Goal: Use online tool/utility: Utilize a website feature to perform a specific function

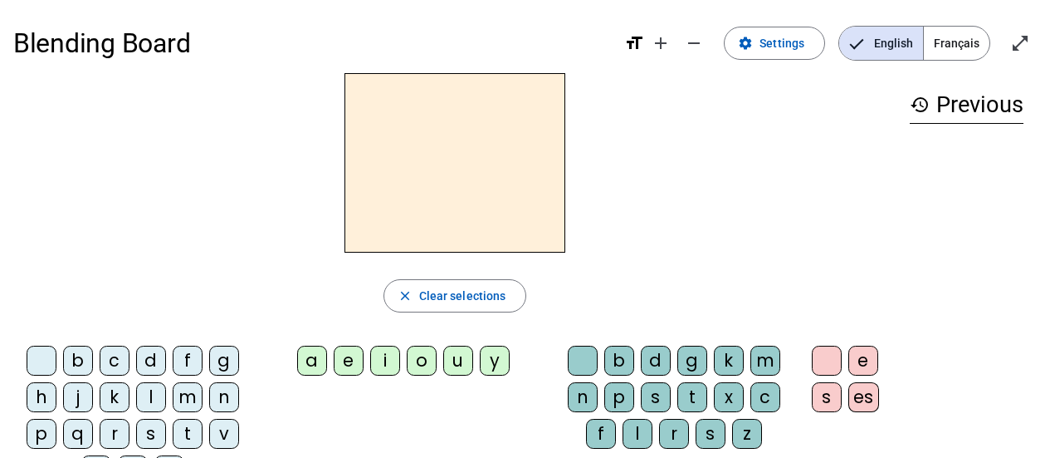
drag, startPoint x: 186, startPoint y: 404, endPoint x: 198, endPoint y: 402, distance: 11.9
click at [188, 404] on div "m" at bounding box center [188, 397] width 30 height 30
click at [308, 368] on div "a" at bounding box center [312, 360] width 30 height 30
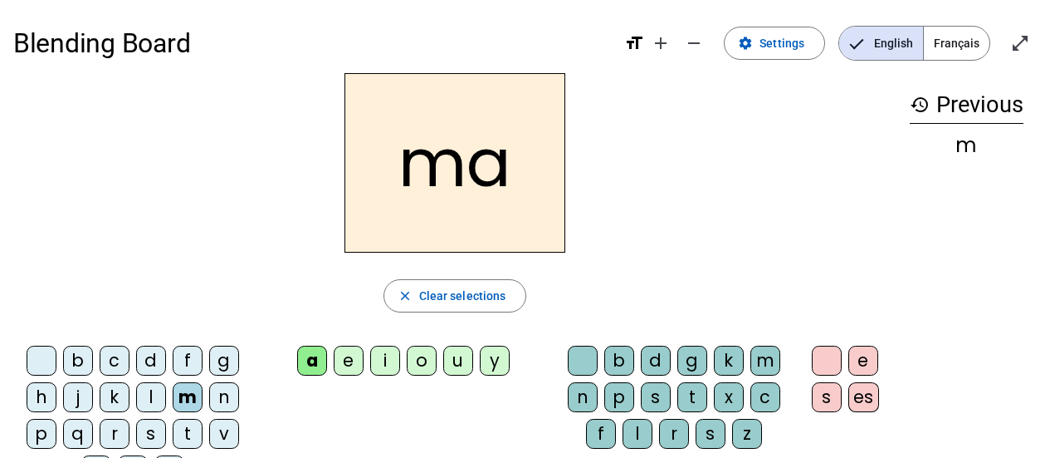
click at [149, 400] on div "l" at bounding box center [151, 397] width 30 height 30
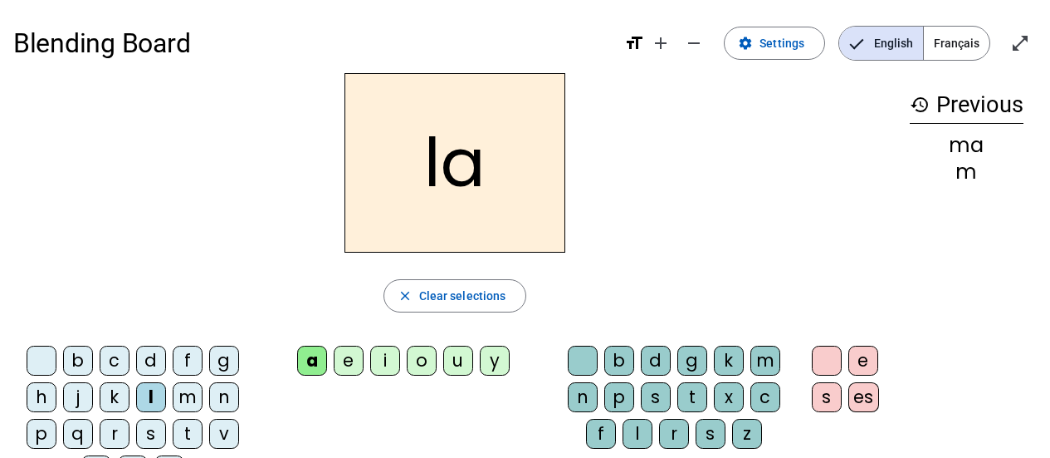
click at [340, 360] on div "e" at bounding box center [349, 360] width 30 height 30
click at [147, 353] on div "d" at bounding box center [151, 360] width 30 height 30
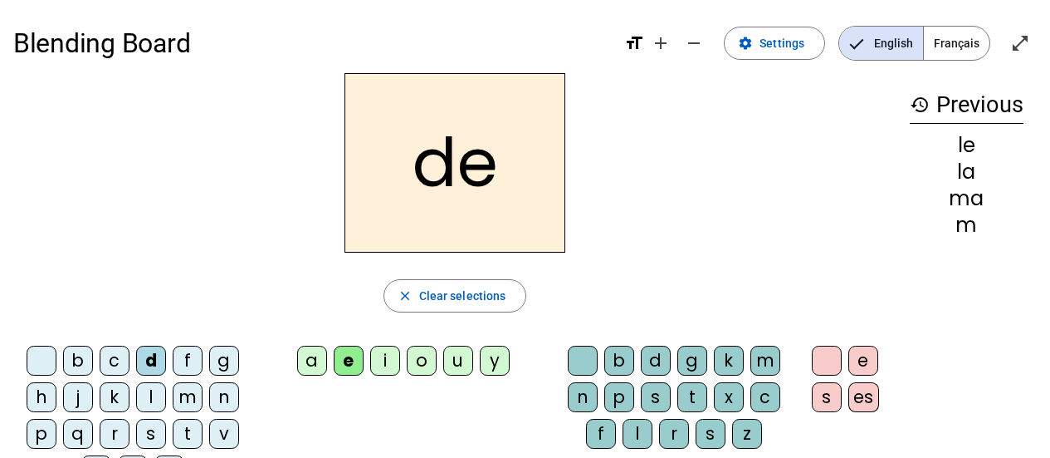
click at [450, 363] on div "u" at bounding box center [458, 360] width 30 height 30
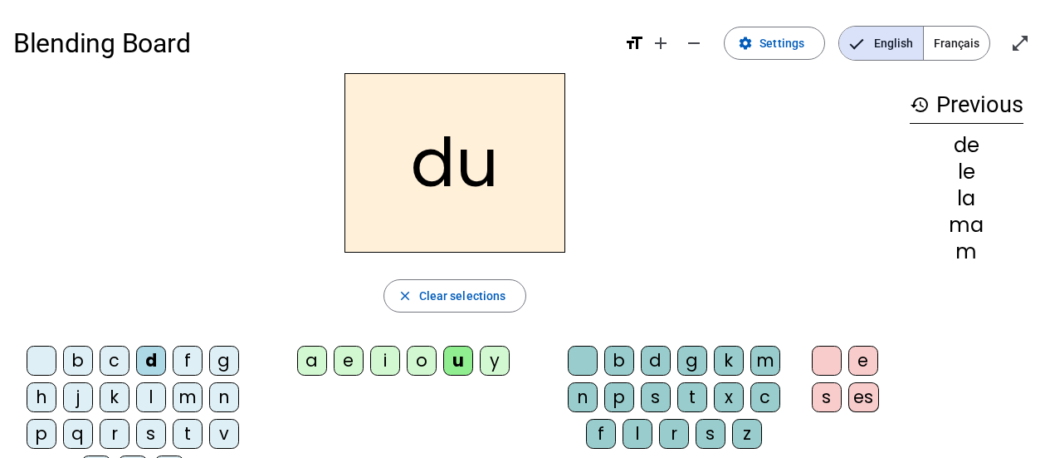
click at [193, 426] on div "t" at bounding box center [188, 433] width 30 height 30
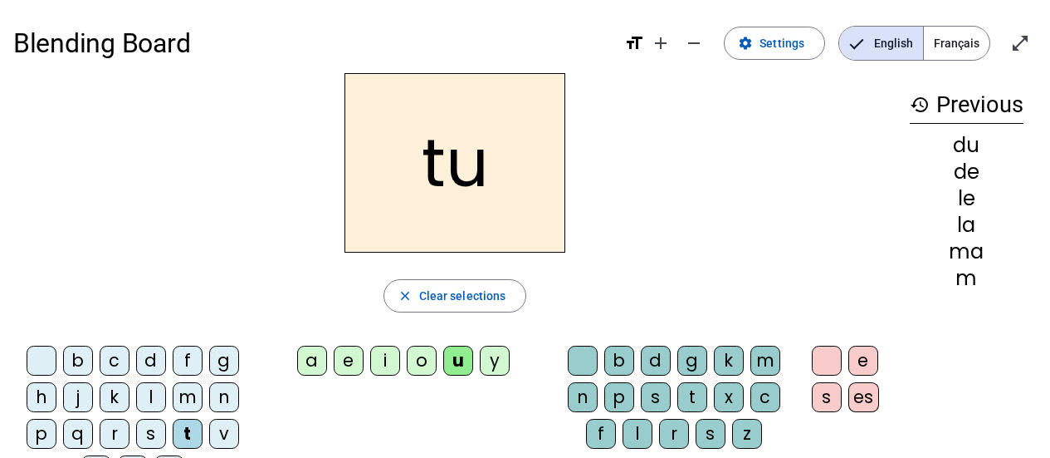
click at [312, 366] on div "a" at bounding box center [312, 360] width 30 height 30
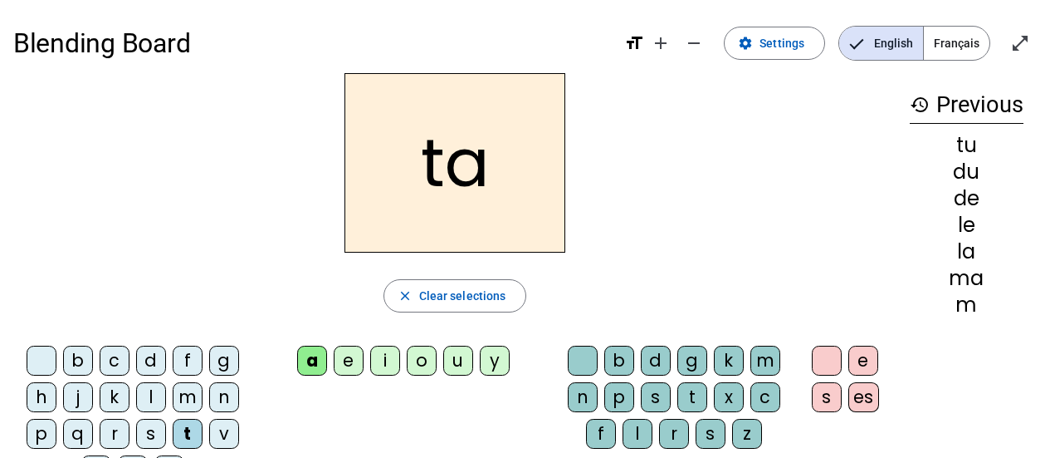
click at [360, 363] on div "e" at bounding box center [349, 360] width 30 height 30
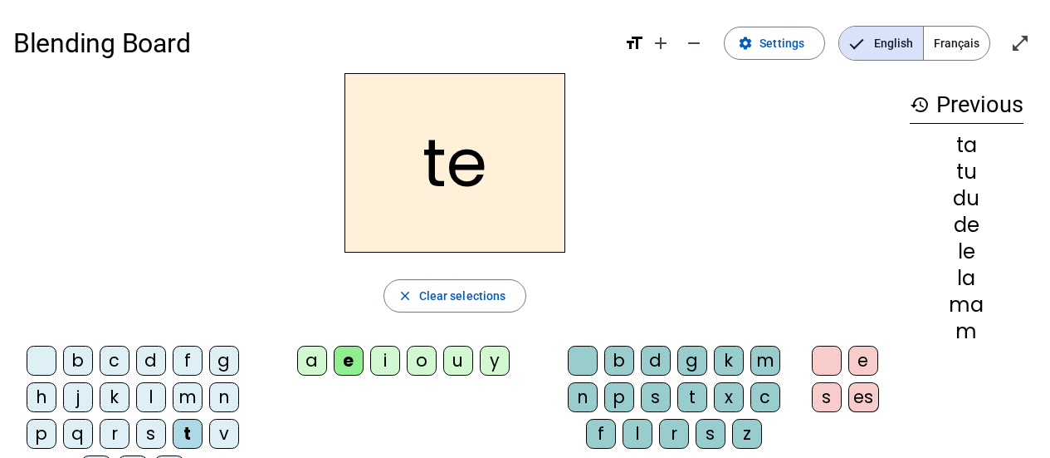
click at [178, 399] on div "m" at bounding box center [188, 397] width 30 height 30
